Goal: Communication & Community: Answer question/provide support

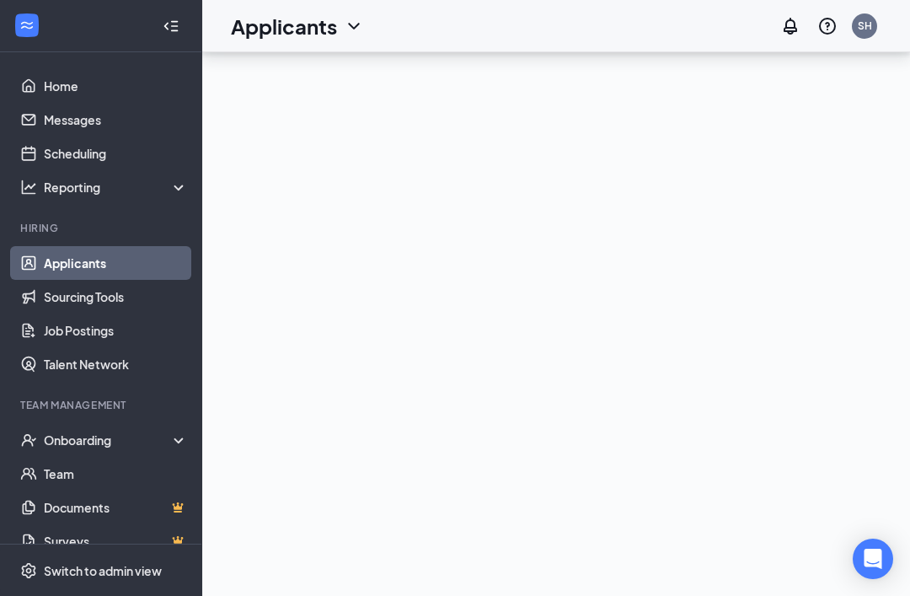
scroll to position [54, 0]
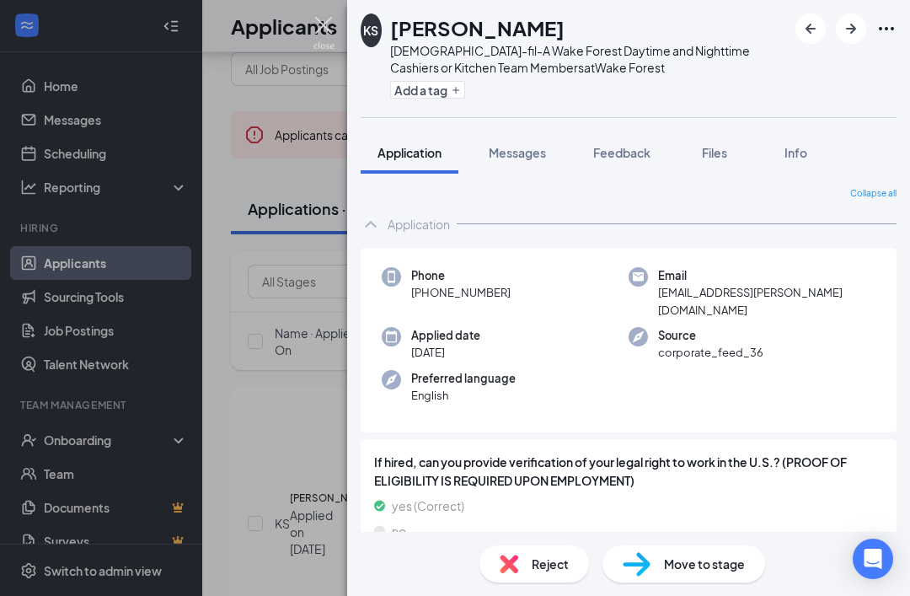
click at [333, 26] on img at bounding box center [324, 33] width 21 height 33
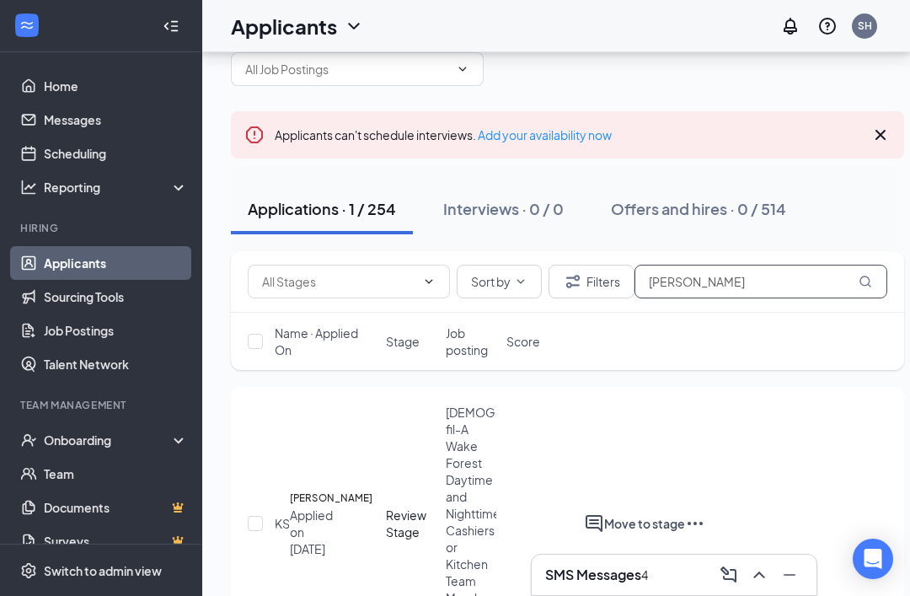
click at [718, 284] on input "[PERSON_NAME]" at bounding box center [761, 282] width 253 height 34
type input "K"
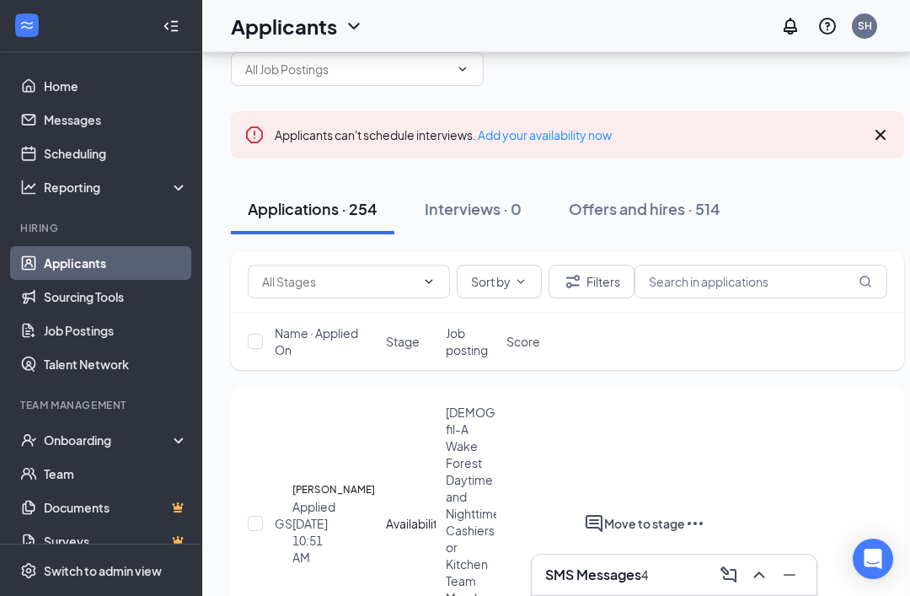
click at [176, 26] on div at bounding box center [171, 26] width 34 height 34
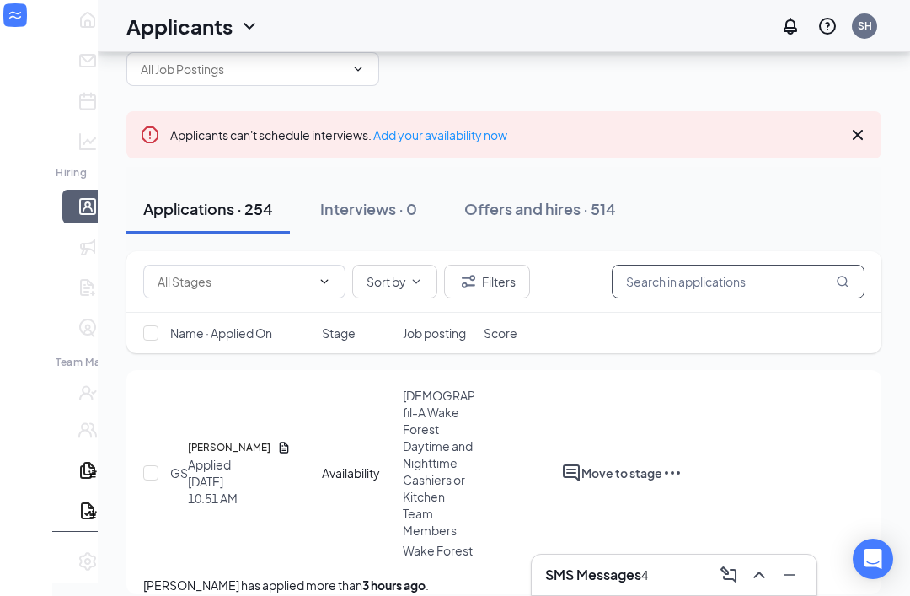
click at [678, 279] on input "text" at bounding box center [738, 282] width 253 height 34
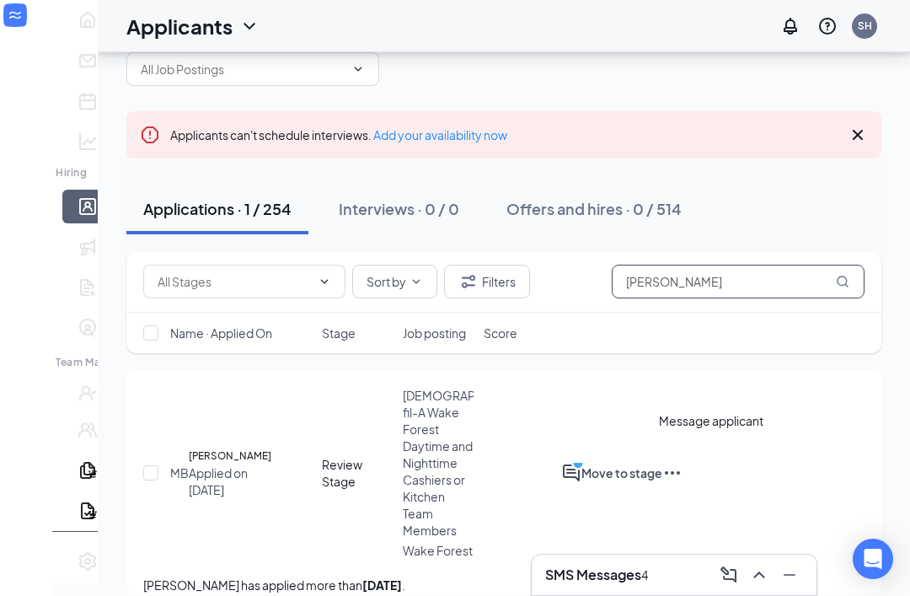
type input "[PERSON_NAME]"
click at [592, 456] on icon "PrimaryDot" at bounding box center [581, 466] width 20 height 20
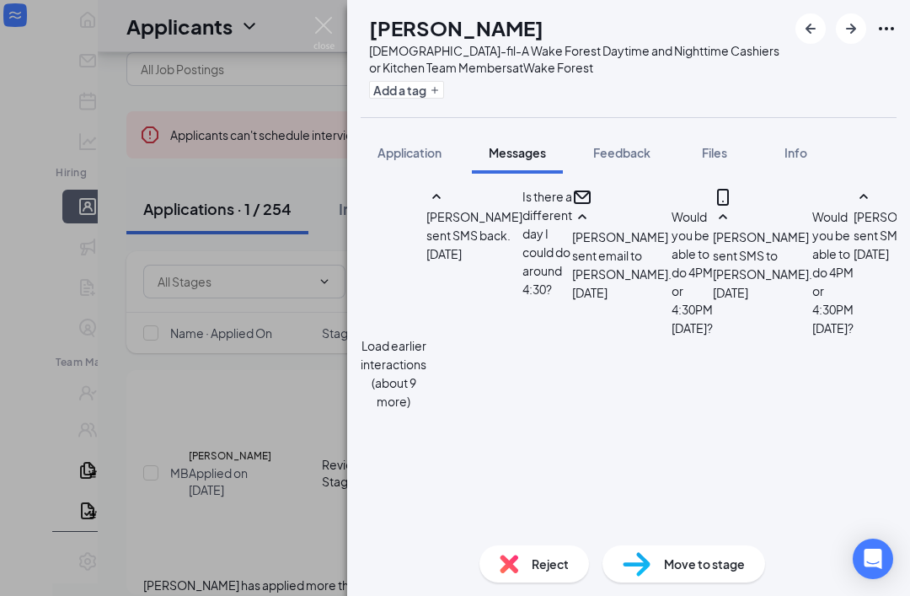
scroll to position [54, 0]
click at [419, 131] on button "Application" at bounding box center [410, 152] width 98 height 42
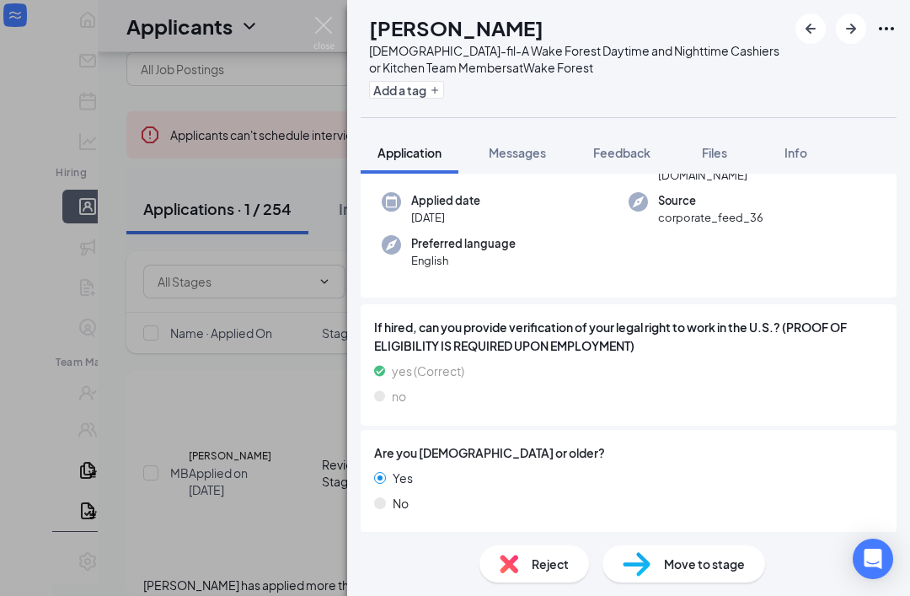
scroll to position [135, 0]
click at [500, 154] on span "Messages" at bounding box center [517, 152] width 57 height 15
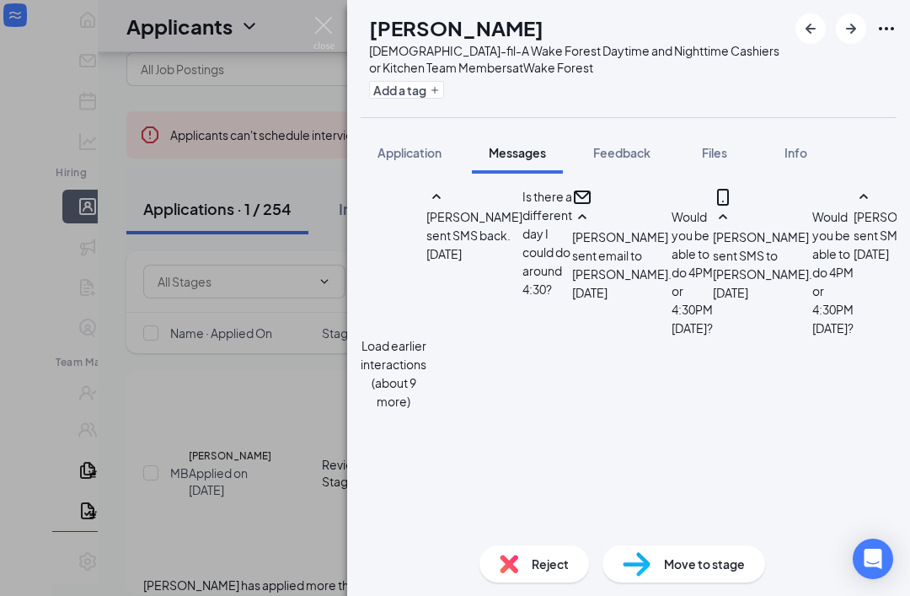
scroll to position [1266, 0]
type textarea "[PERSON_NAME], Sounds good, thank you for letting me know you will not be atten…"
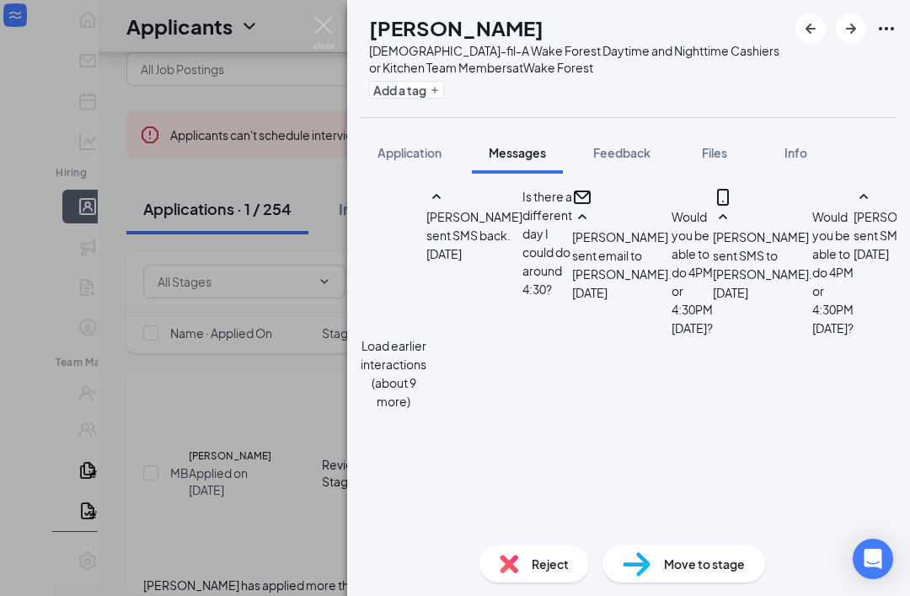
checkbox input "true"
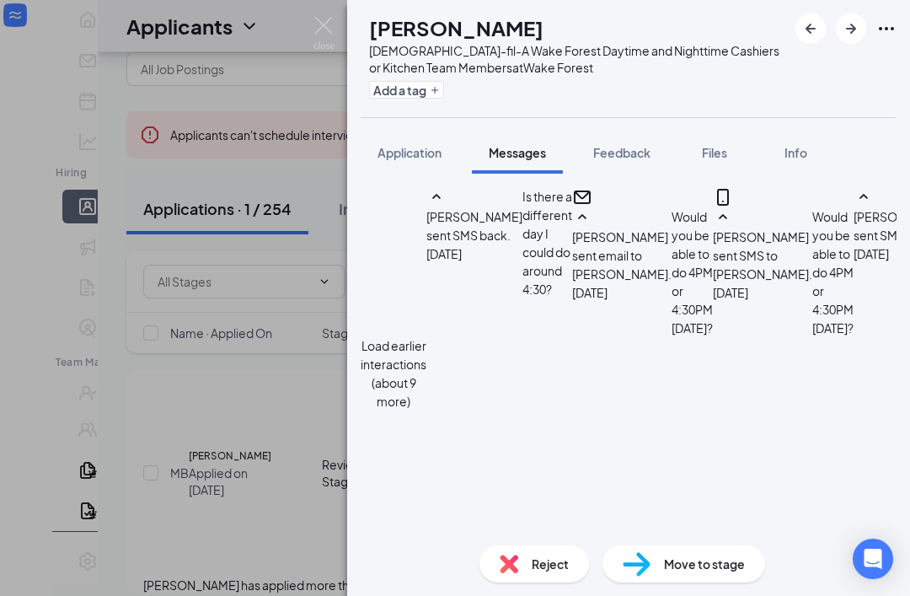
click at [162, 449] on div "MB [PERSON_NAME] [DEMOGRAPHIC_DATA]-fil-A Wake Forest Daytime and Nighttime Cas…" at bounding box center [455, 298] width 910 height 596
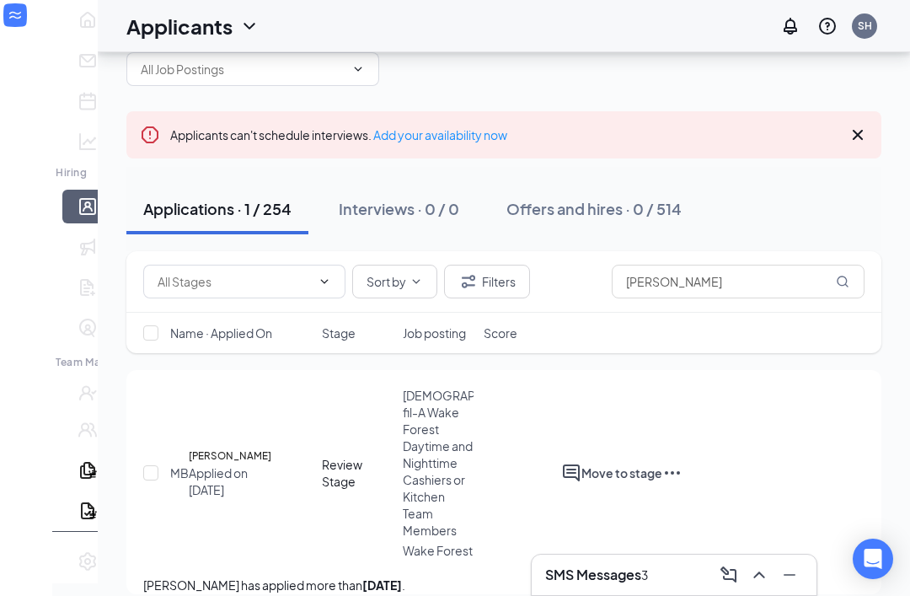
click at [722, 301] on div "Sort by [PERSON_NAME]" at bounding box center [503, 282] width 755 height 62
type input "M"
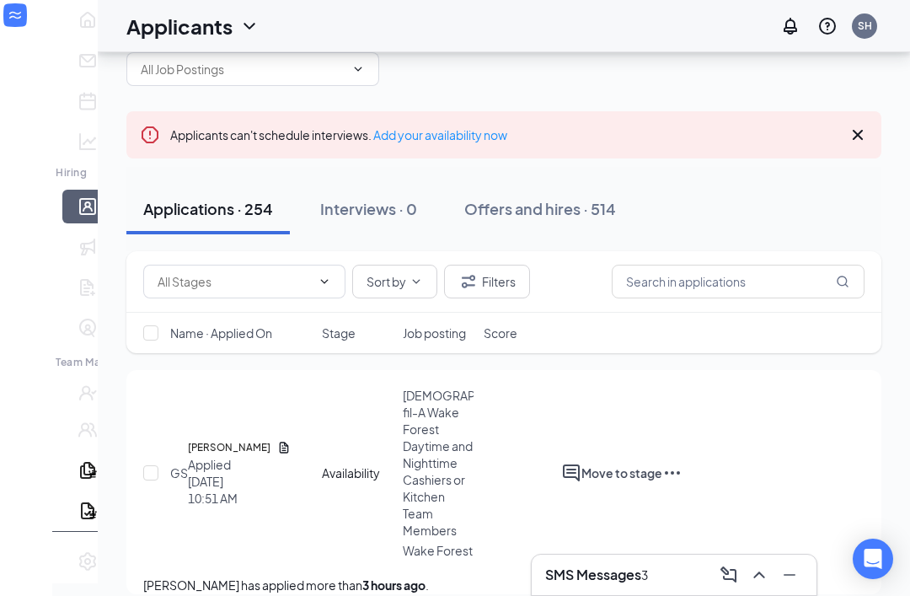
click at [753, 583] on icon "ChevronUp" at bounding box center [759, 575] width 20 height 20
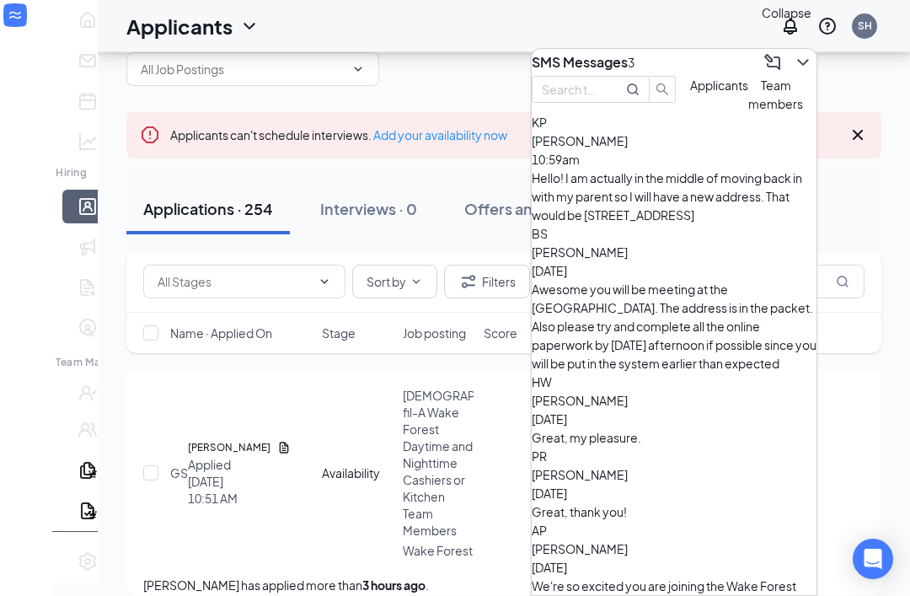
click at [745, 169] on div "[PERSON_NAME] 10:59am" at bounding box center [674, 149] width 285 height 37
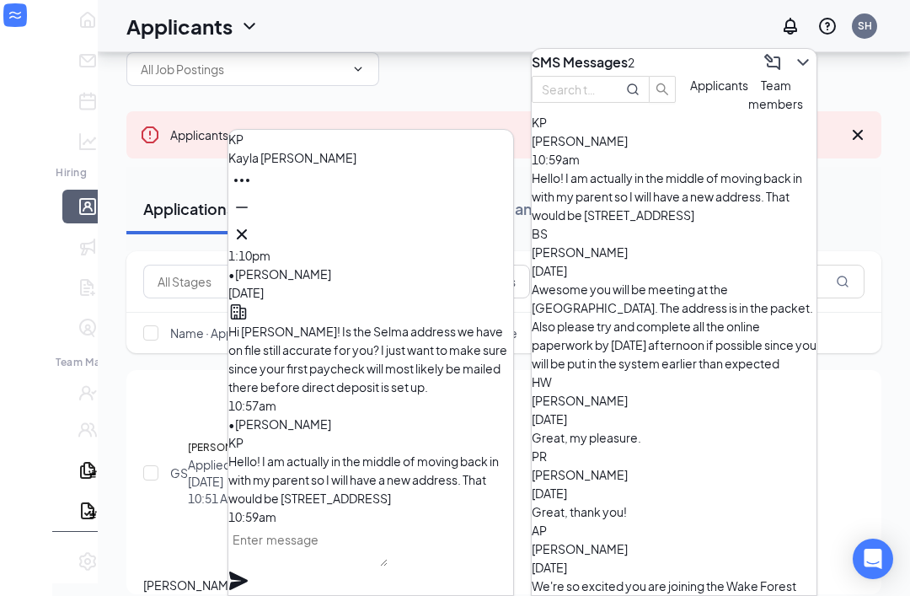
click at [252, 224] on icon "Cross" at bounding box center [242, 234] width 20 height 20
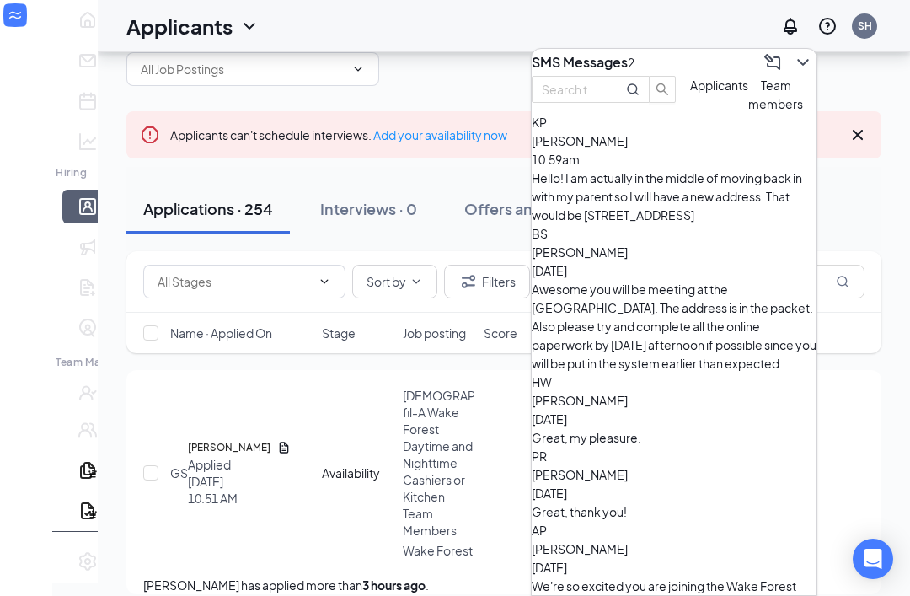
click at [690, 113] on button "Applicants" at bounding box center [719, 94] width 58 height 37
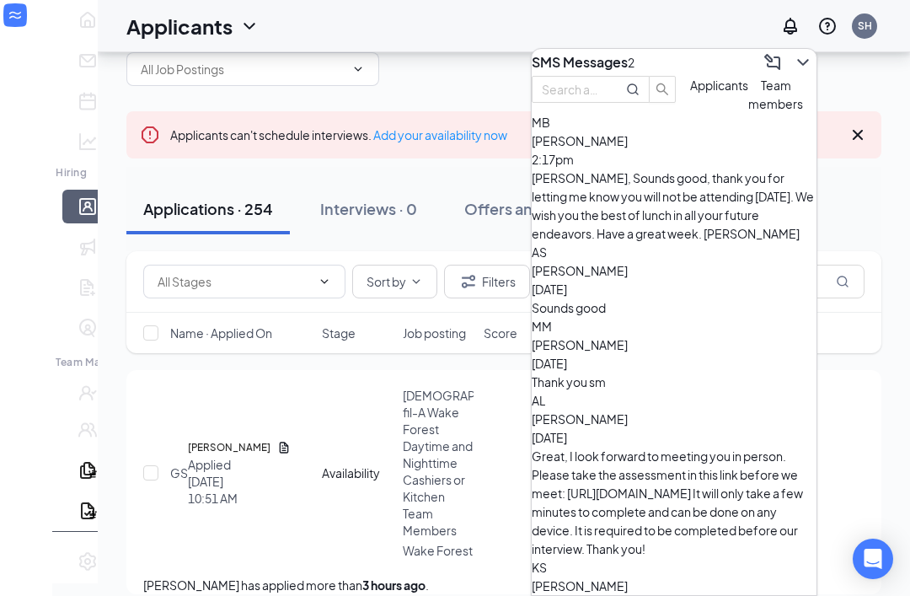
click at [674, 298] on div "Sounds good" at bounding box center [674, 307] width 285 height 19
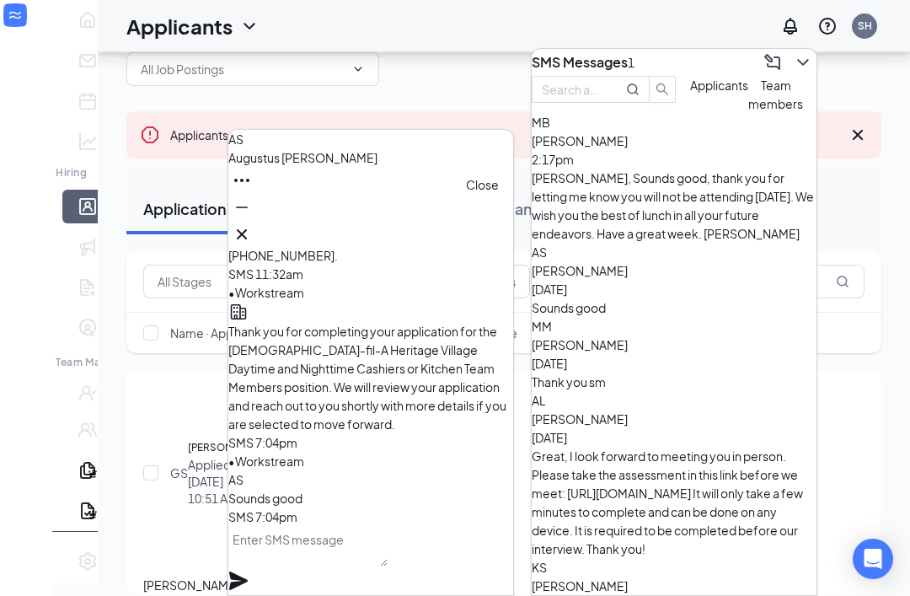
click at [252, 226] on icon "Cross" at bounding box center [242, 234] width 20 height 20
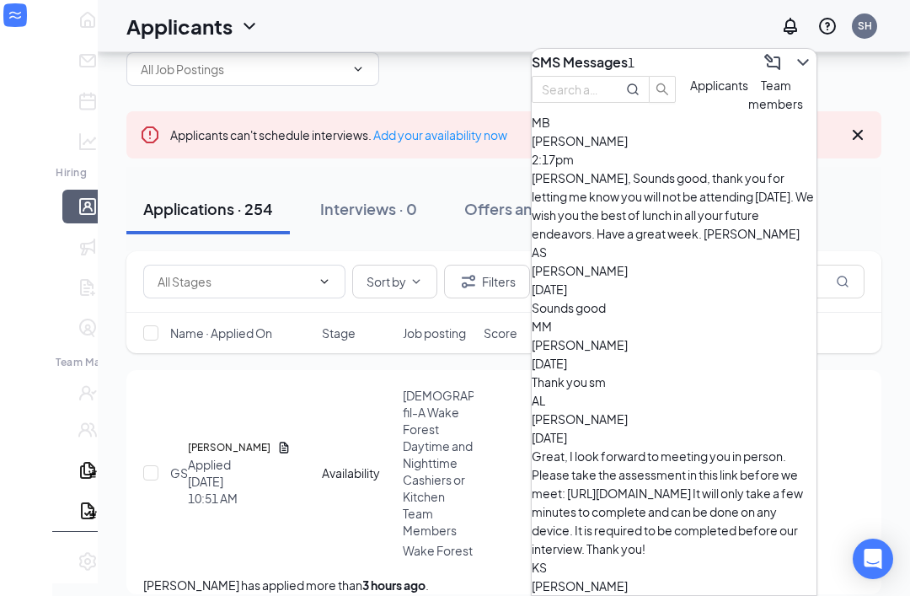
click at [622, 337] on span "[PERSON_NAME]" at bounding box center [580, 344] width 96 height 15
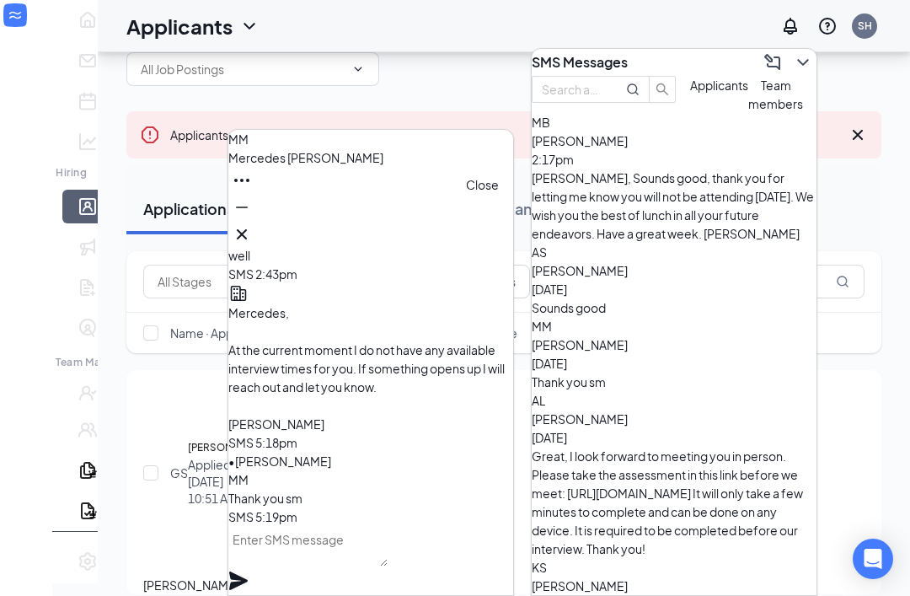
click at [252, 224] on icon "Cross" at bounding box center [242, 234] width 20 height 20
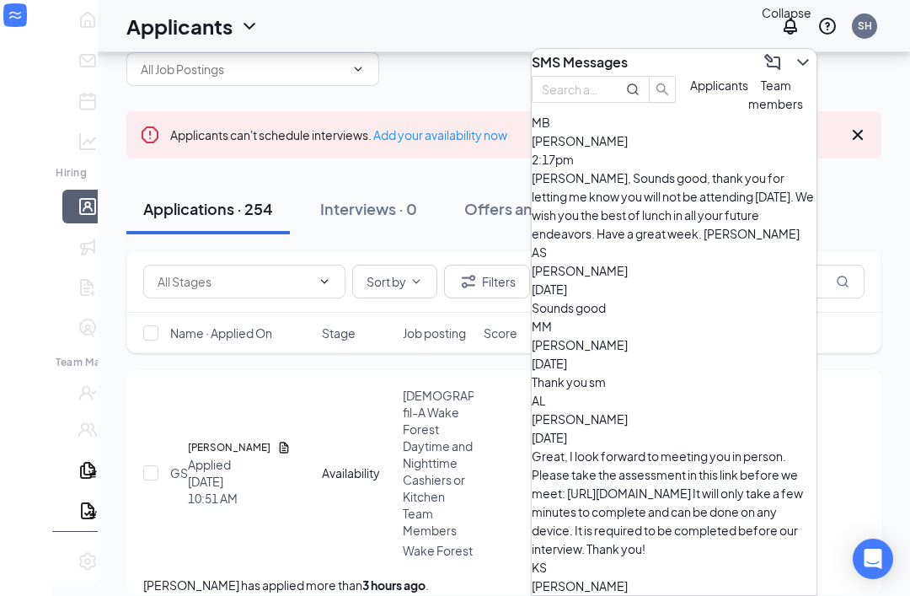
click at [793, 52] on icon "ChevronDown" at bounding box center [803, 62] width 20 height 20
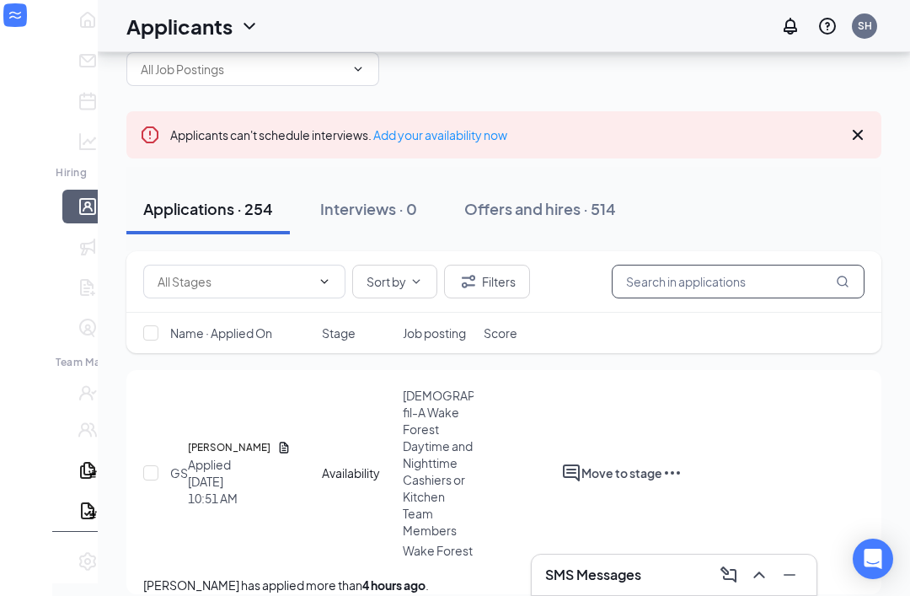
click at [691, 282] on input "text" at bounding box center [738, 282] width 253 height 34
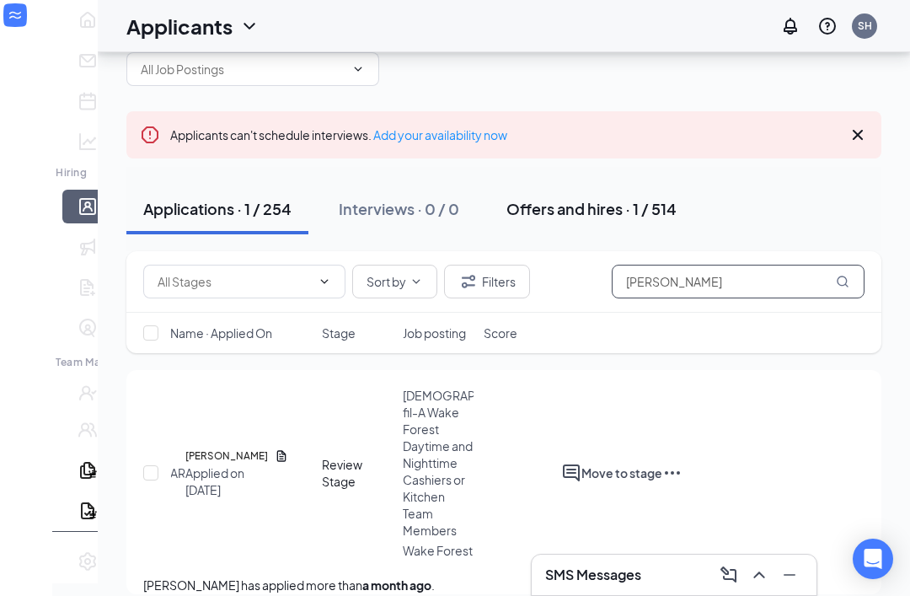
type input "[PERSON_NAME]"
click at [520, 216] on div "Offers and hires · 1 / 514" at bounding box center [591, 208] width 170 height 21
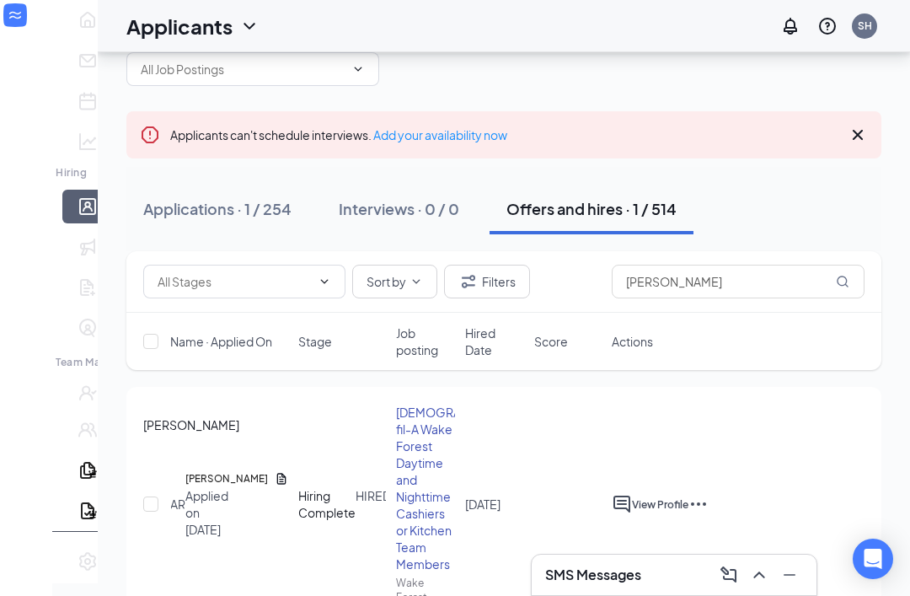
click at [198, 470] on h5 "[PERSON_NAME]" at bounding box center [226, 478] width 83 height 17
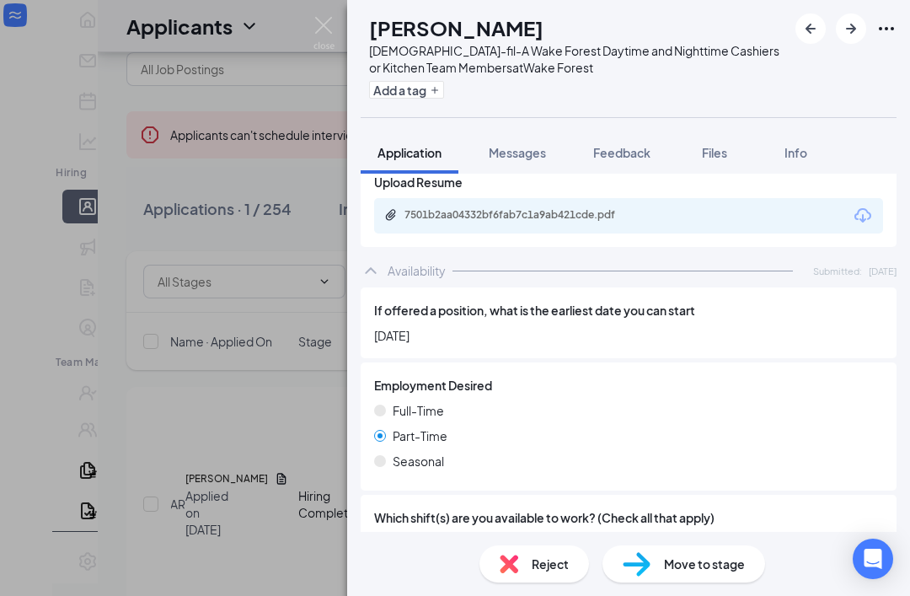
scroll to position [1751, 0]
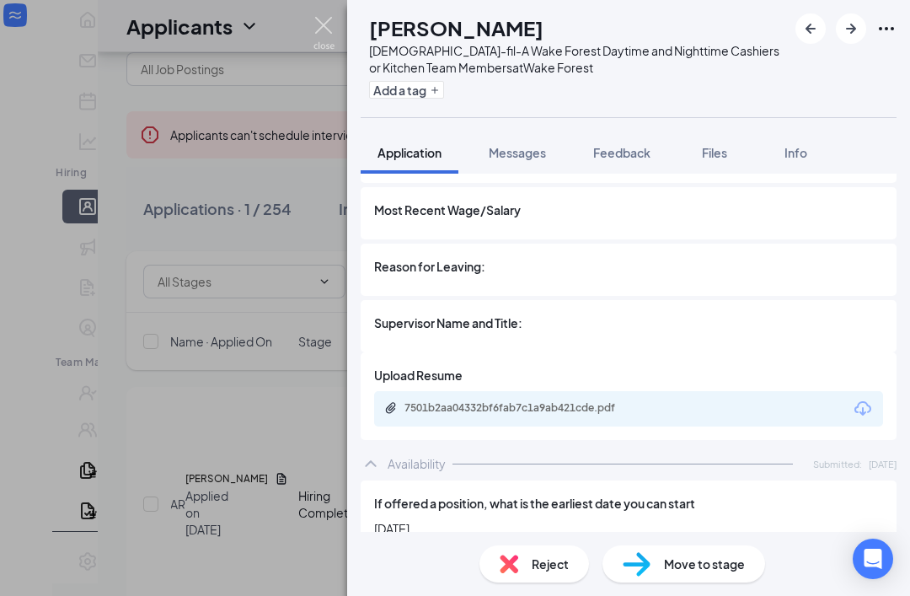
click at [320, 20] on img at bounding box center [324, 33] width 21 height 33
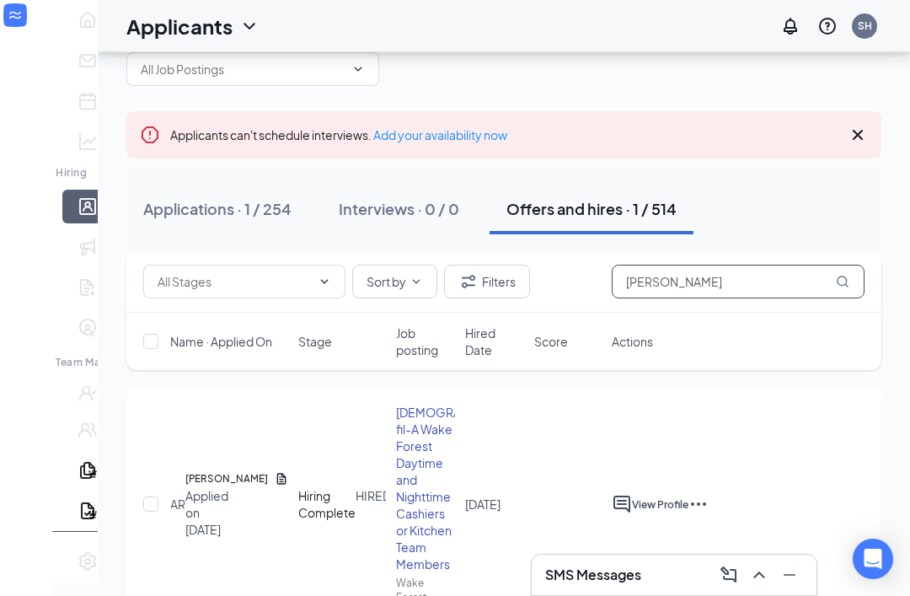
click at [723, 283] on input "[PERSON_NAME]" at bounding box center [738, 282] width 253 height 34
type input "A"
type input "[PERSON_NAME]"
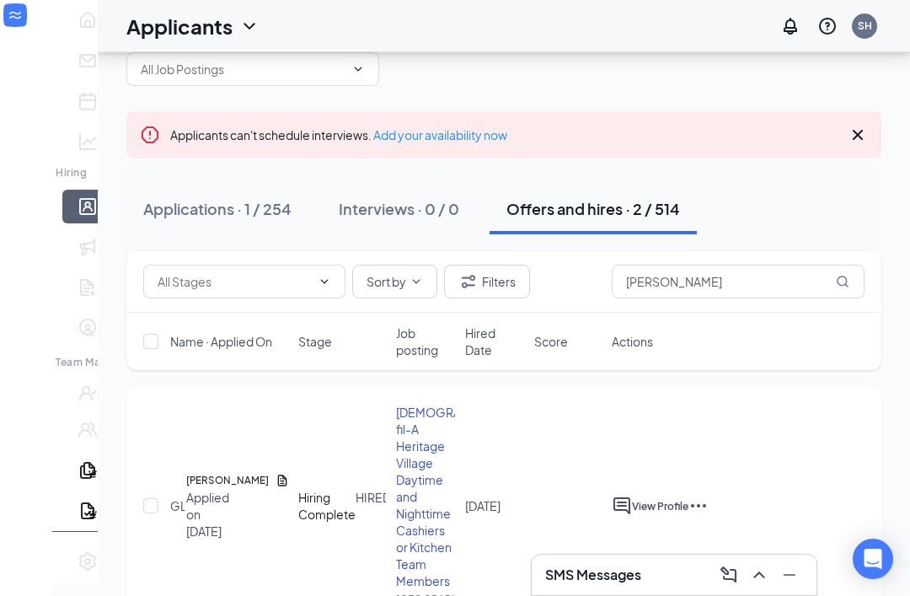
click at [205, 449] on div "[PERSON_NAME] Applied on [DATE] Hiring Complete HIRED [DEMOGRAPHIC_DATA]-fil-A …" at bounding box center [503, 514] width 721 height 220
click at [171, 217] on div "Applications · 1 / 254" at bounding box center [217, 208] width 148 height 21
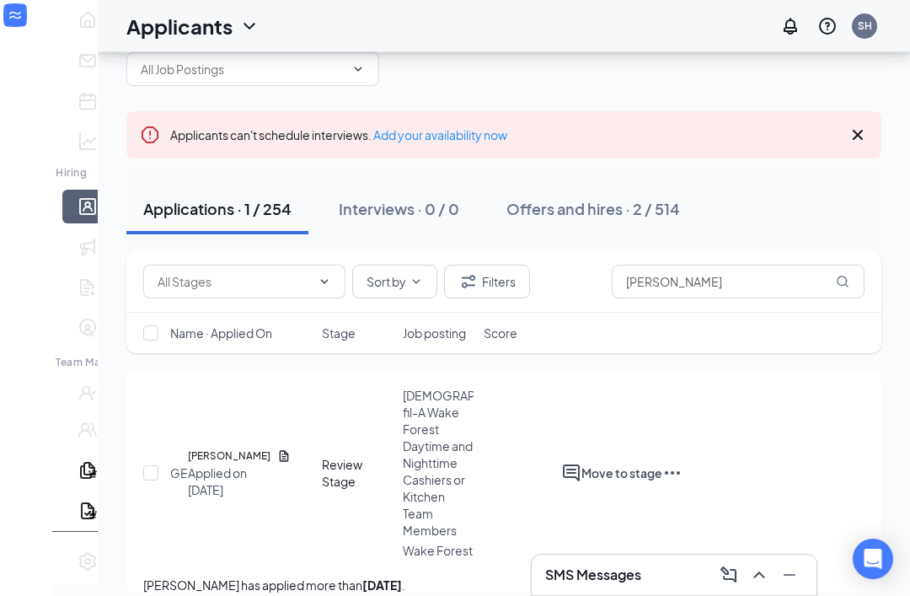
click at [582, 463] on div at bounding box center [571, 473] width 20 height 20
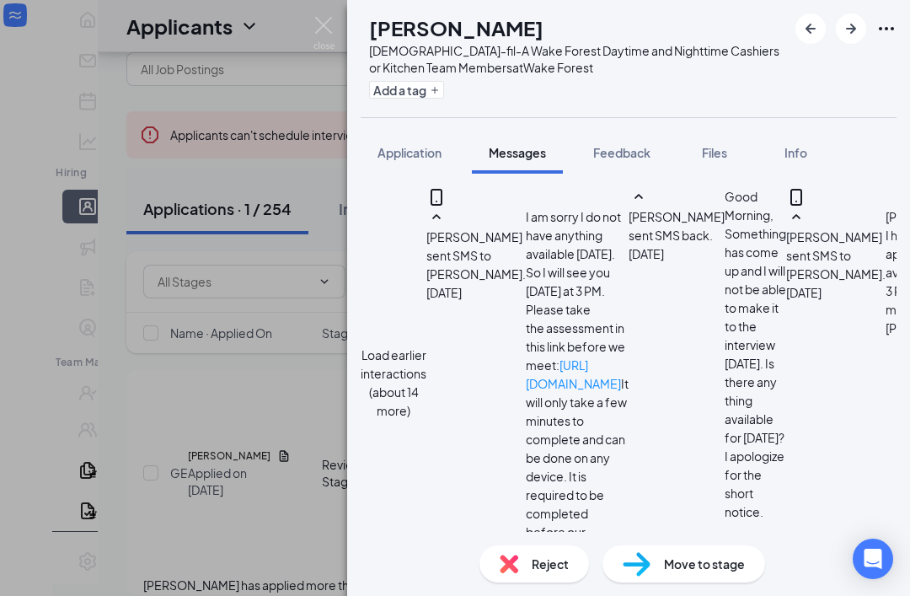
scroll to position [1262, 0]
click at [318, 32] on img at bounding box center [324, 33] width 21 height 33
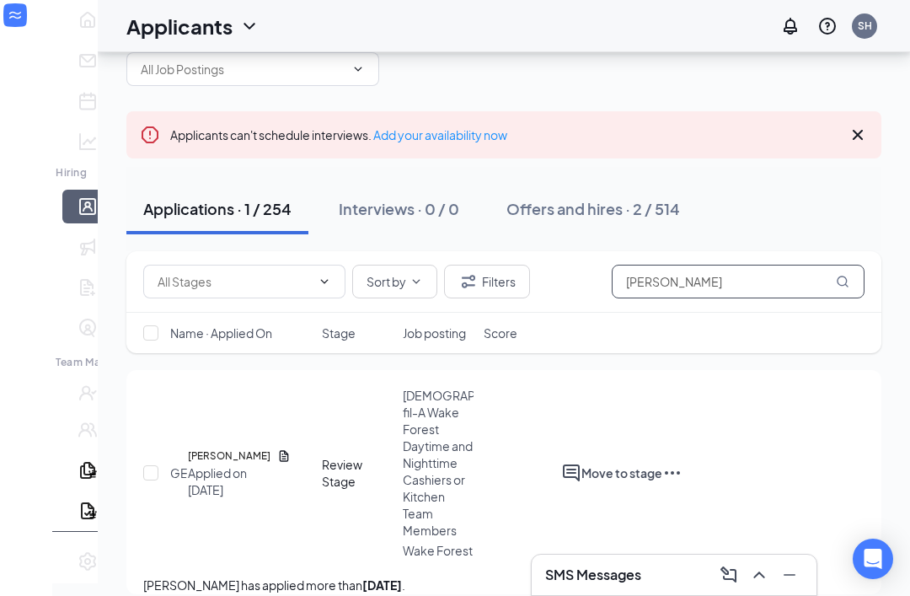
click at [695, 283] on input "[PERSON_NAME]" at bounding box center [738, 282] width 253 height 34
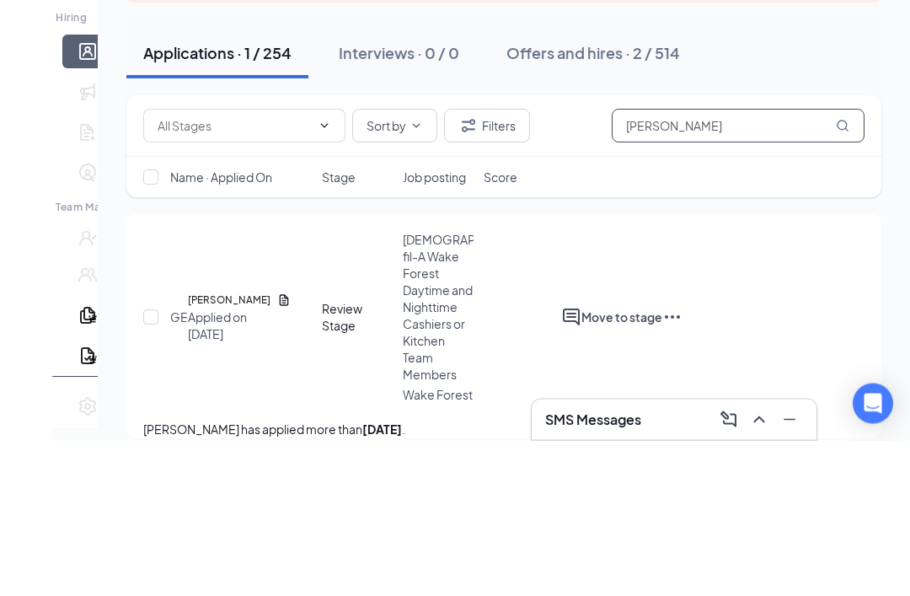
scroll to position [62, 0]
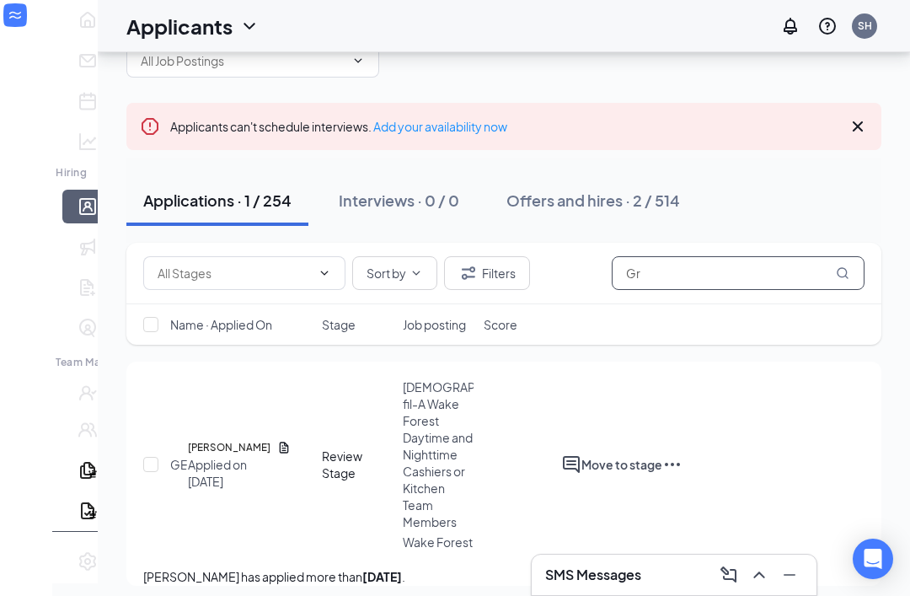
type input "G"
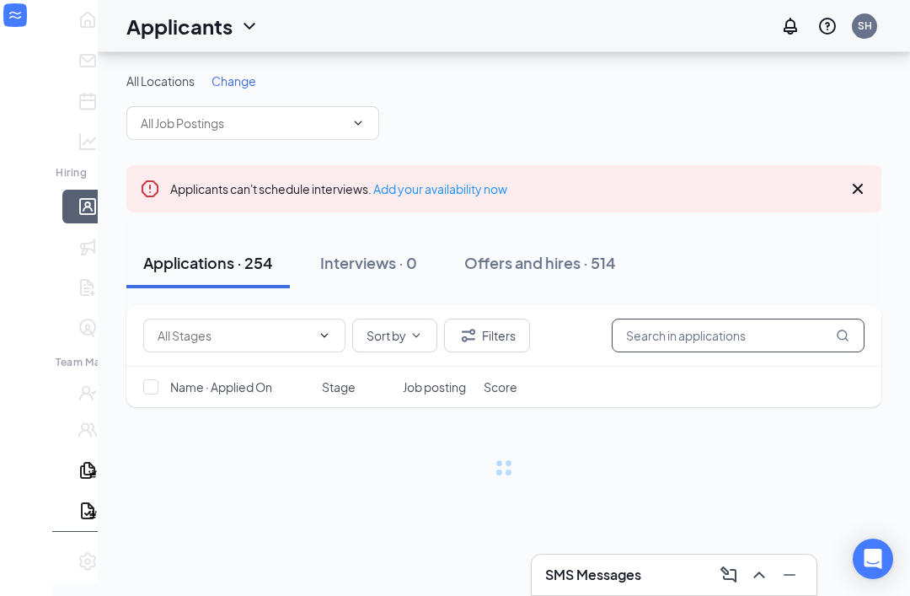
scroll to position [54, 0]
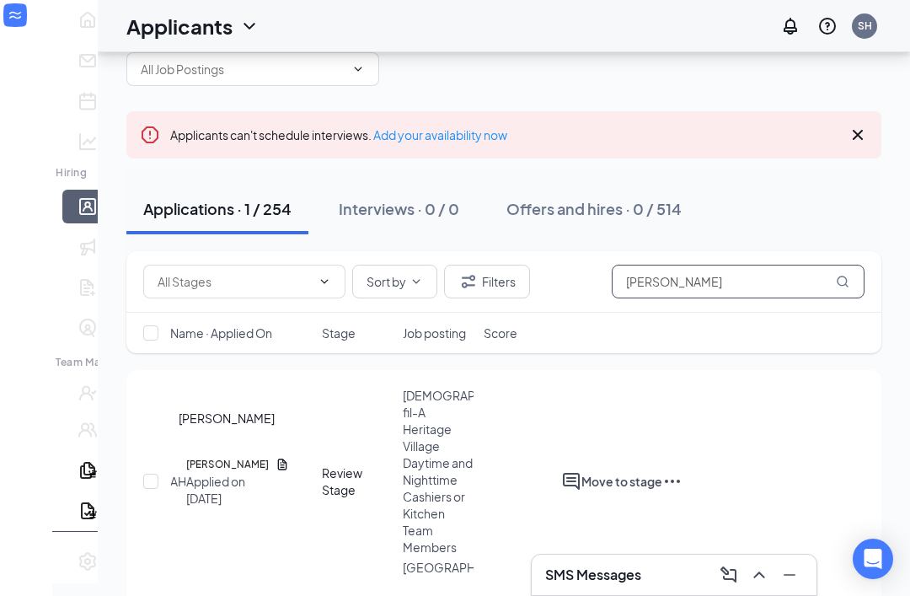
type input "[PERSON_NAME]"
click at [216, 456] on h5 "[PERSON_NAME]" at bounding box center [227, 464] width 83 height 17
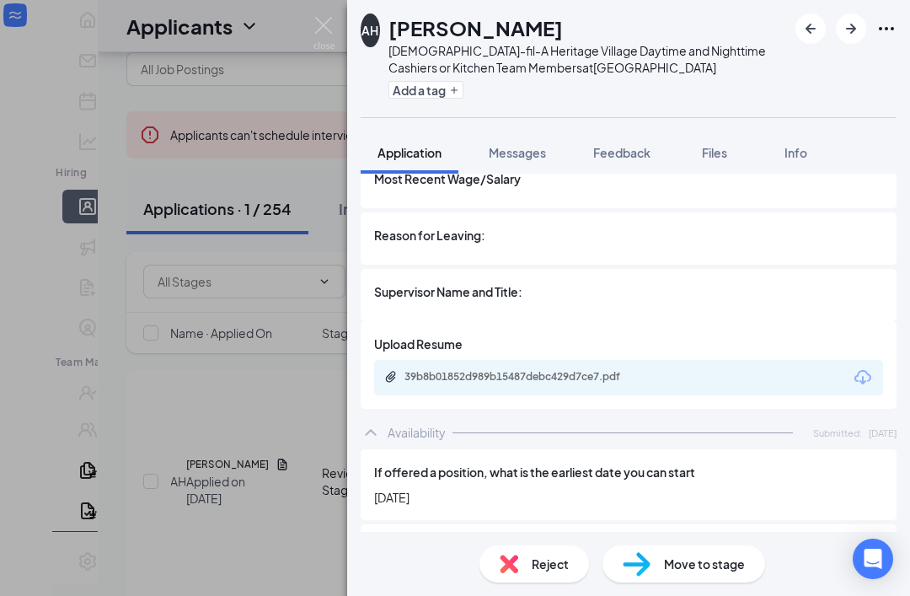
scroll to position [1682, 0]
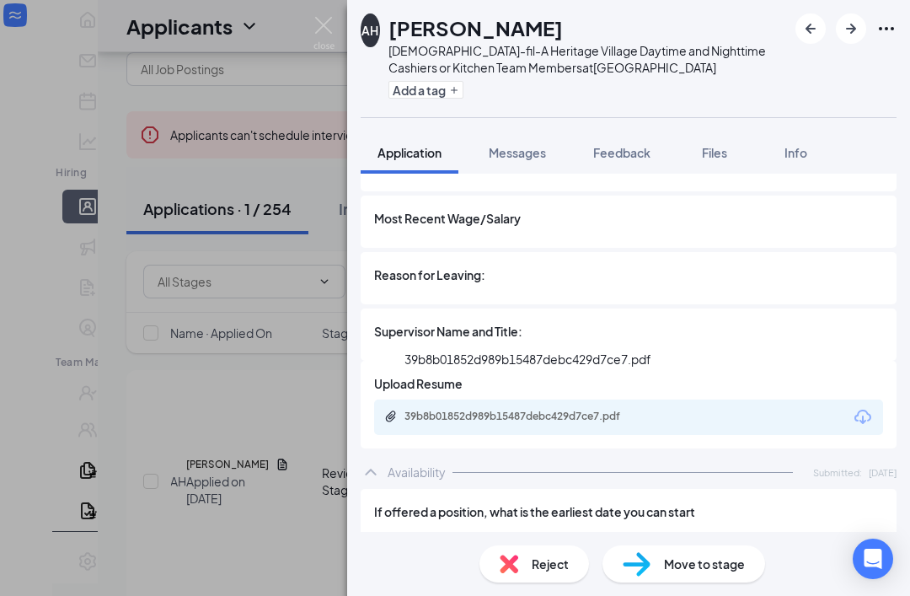
click at [467, 410] on div "39b8b01852d989b15487debc429d7ce7.pdf" at bounding box center [523, 416] width 236 height 13
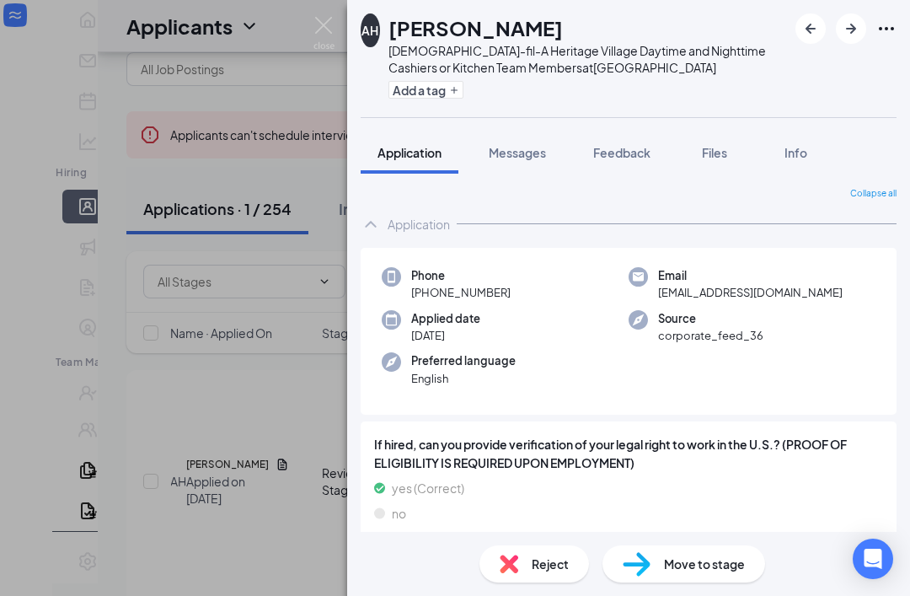
scroll to position [0, 0]
click at [528, 149] on span "Messages" at bounding box center [517, 152] width 57 height 15
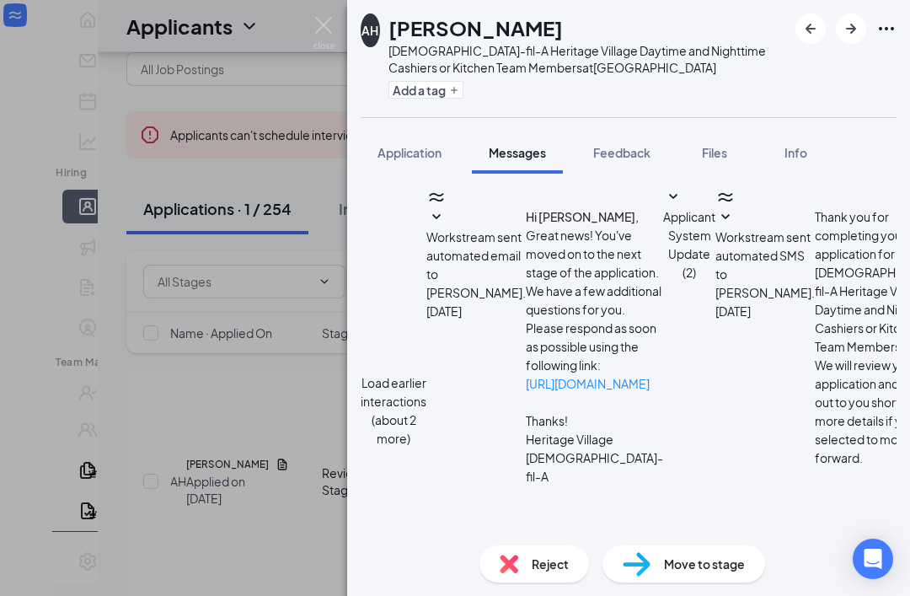
scroll to position [1453, 0]
click at [447, 131] on button "Application" at bounding box center [410, 152] width 98 height 42
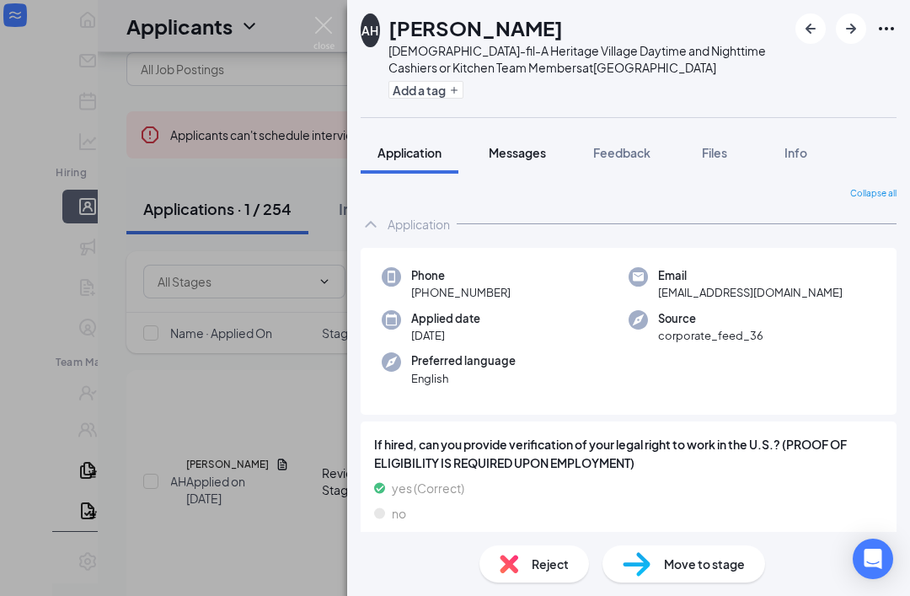
click at [524, 145] on span "Messages" at bounding box center [517, 152] width 57 height 15
click at [523, 145] on span "Messages" at bounding box center [517, 152] width 57 height 15
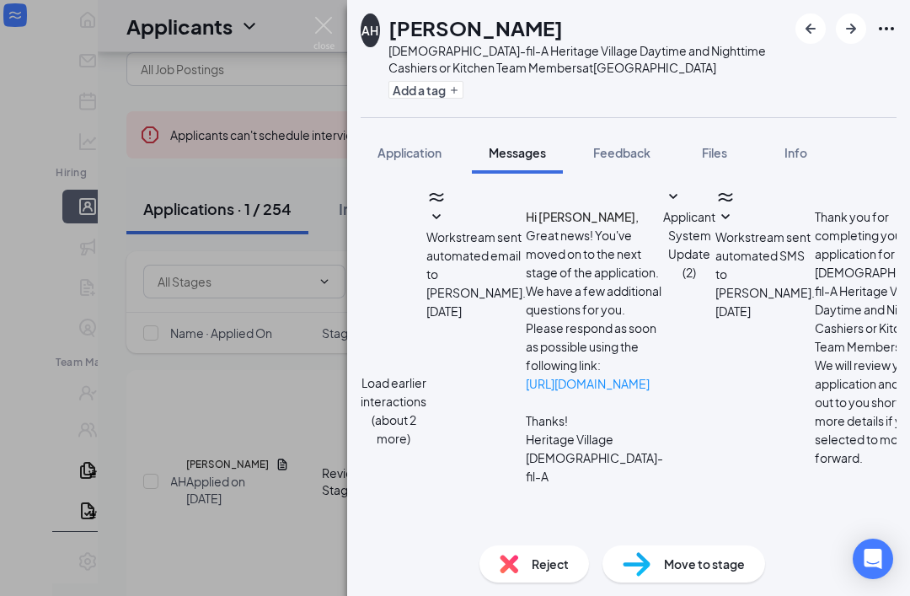
scroll to position [54, 0]
type textarea "Are you still planning on attending your interview [DATE]?"
checkbox input "true"
